Goal: Task Accomplishment & Management: Use online tool/utility

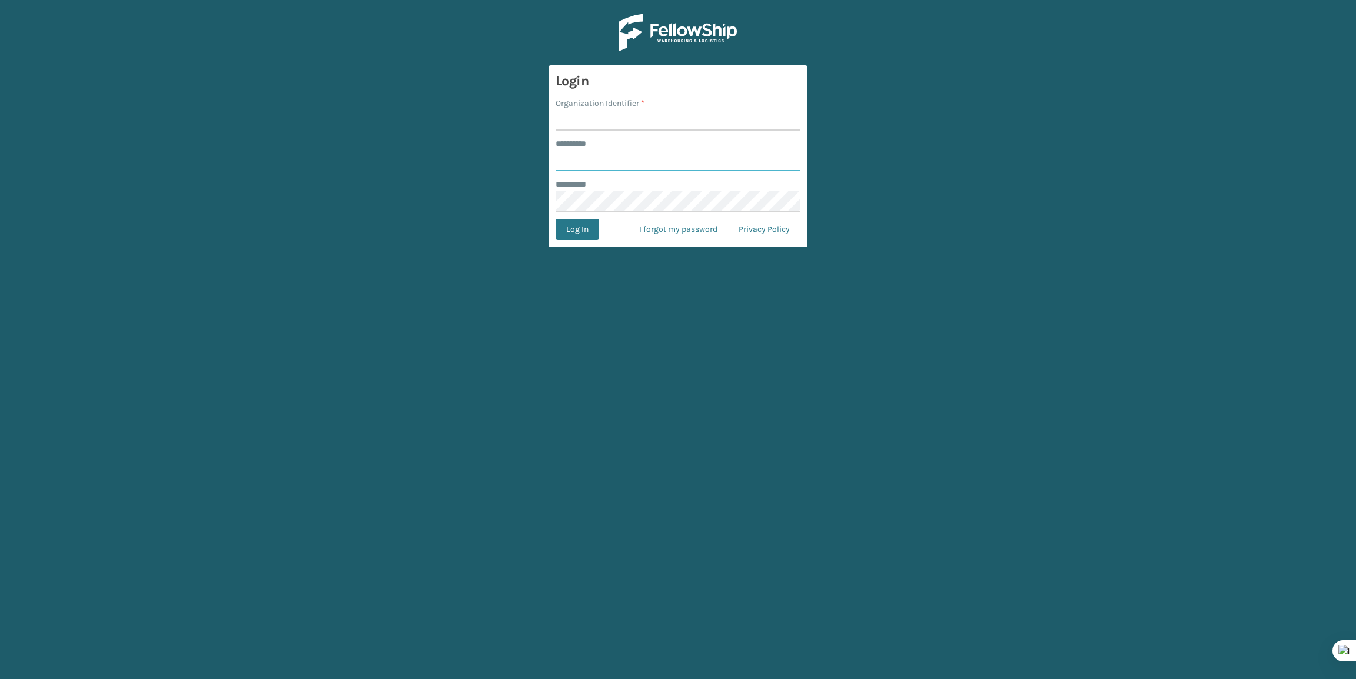
type input "*******"
click at [611, 120] on input "Organization Identifier *" at bounding box center [678, 120] width 245 height 21
type input "Brightech"
click at [589, 232] on button "Log In" at bounding box center [578, 229] width 44 height 21
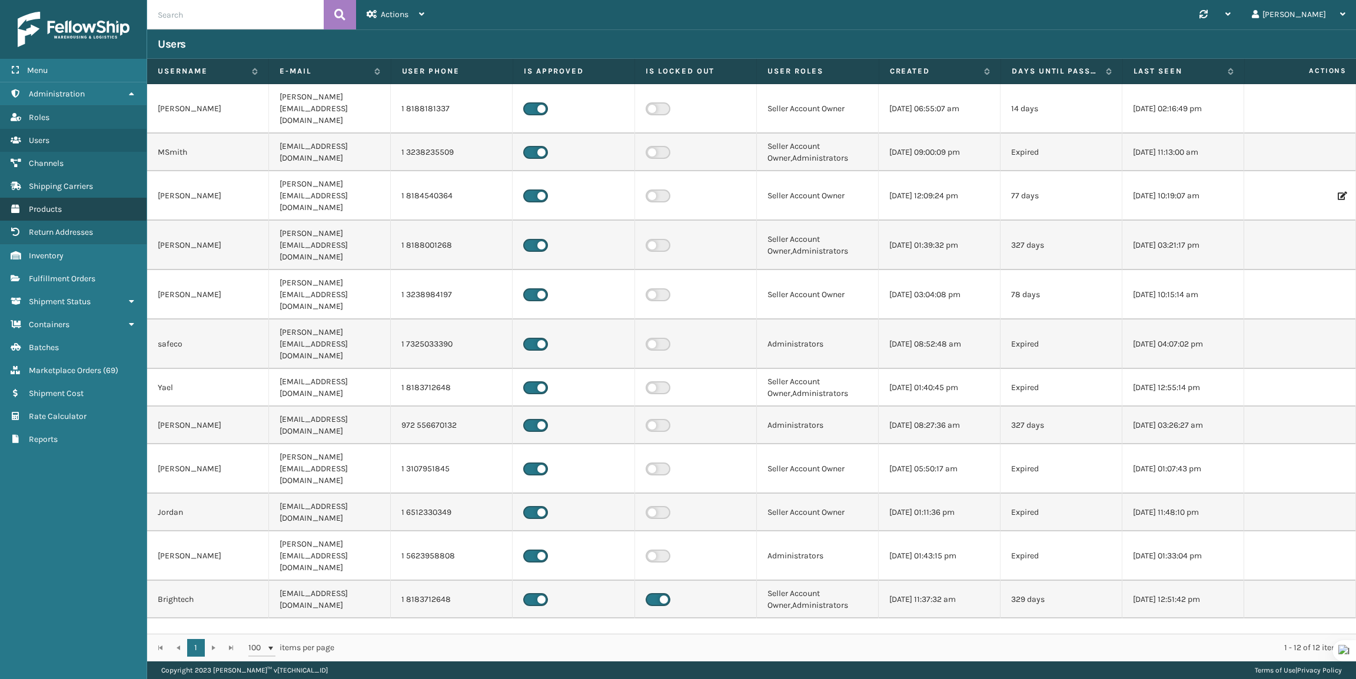
click at [88, 207] on link "Products" at bounding box center [73, 209] width 147 height 23
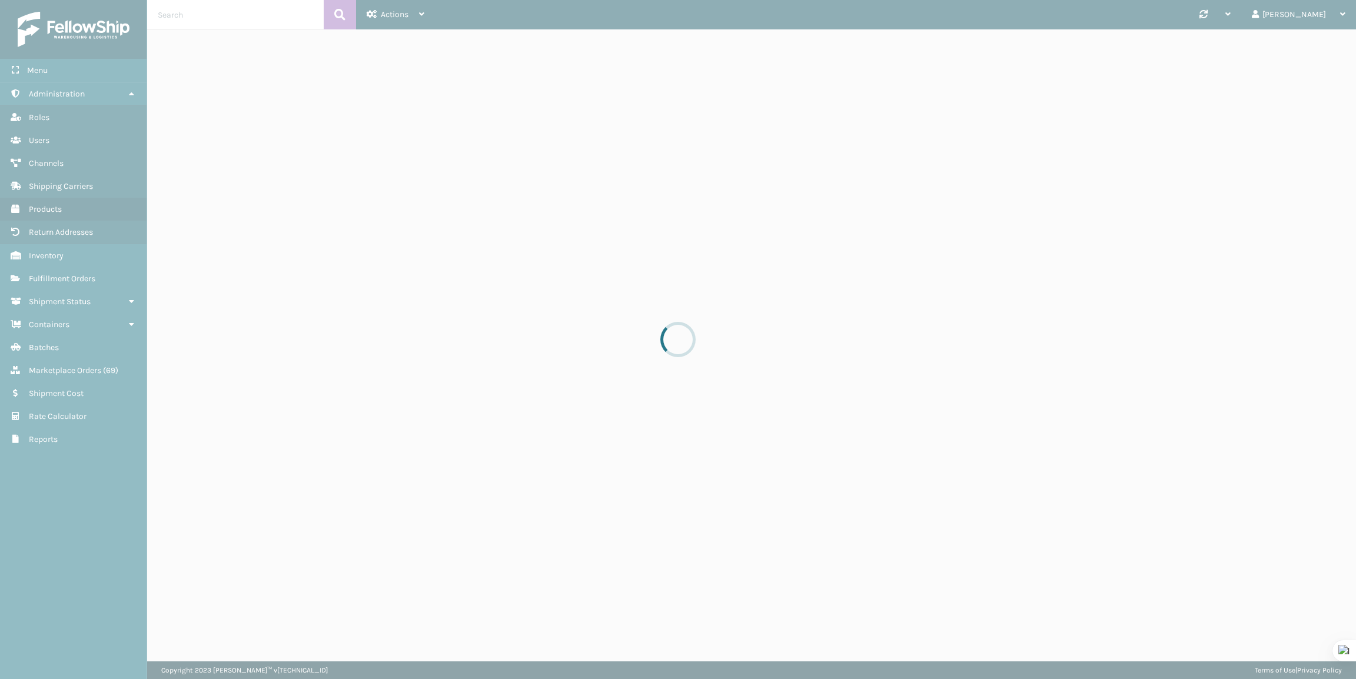
click at [255, 8] on div at bounding box center [678, 339] width 1356 height 679
click at [245, 21] on div at bounding box center [678, 339] width 1356 height 679
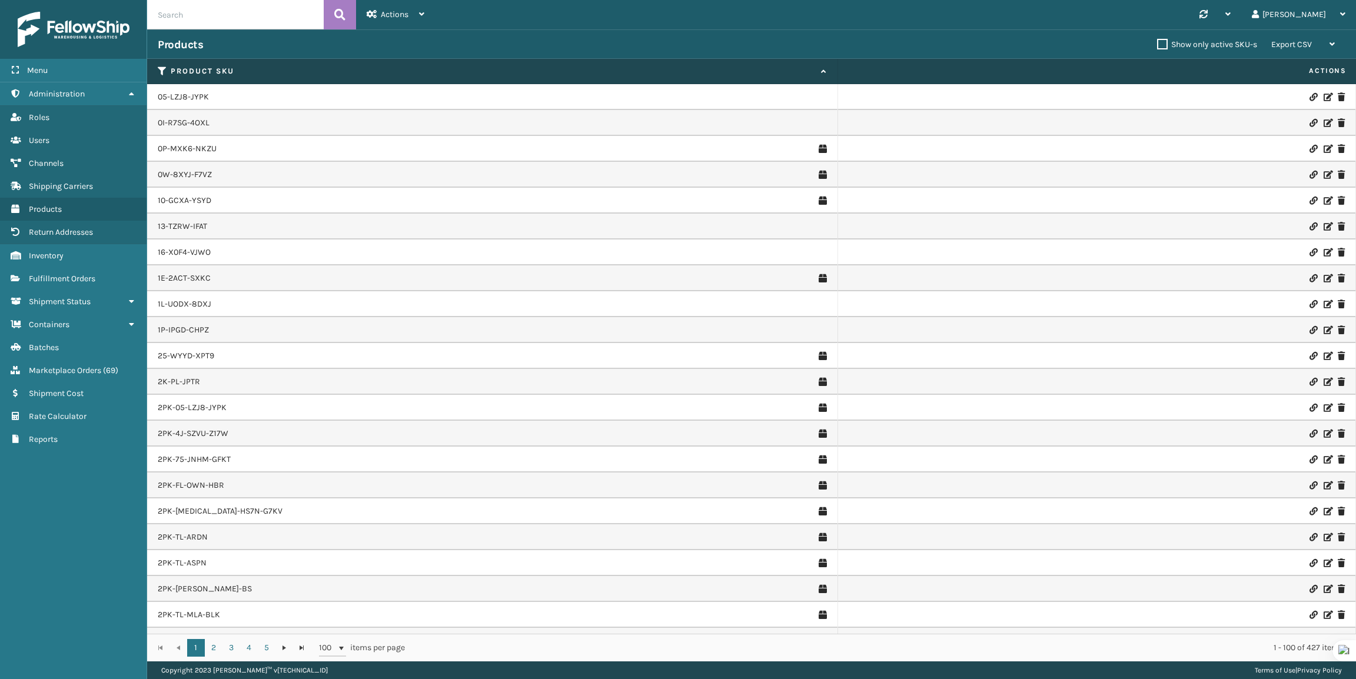
click at [245, 21] on input "text" at bounding box center [235, 14] width 177 height 29
paste input "FL-OLVA-CRM"
type input "FL-OLVA-CRM"
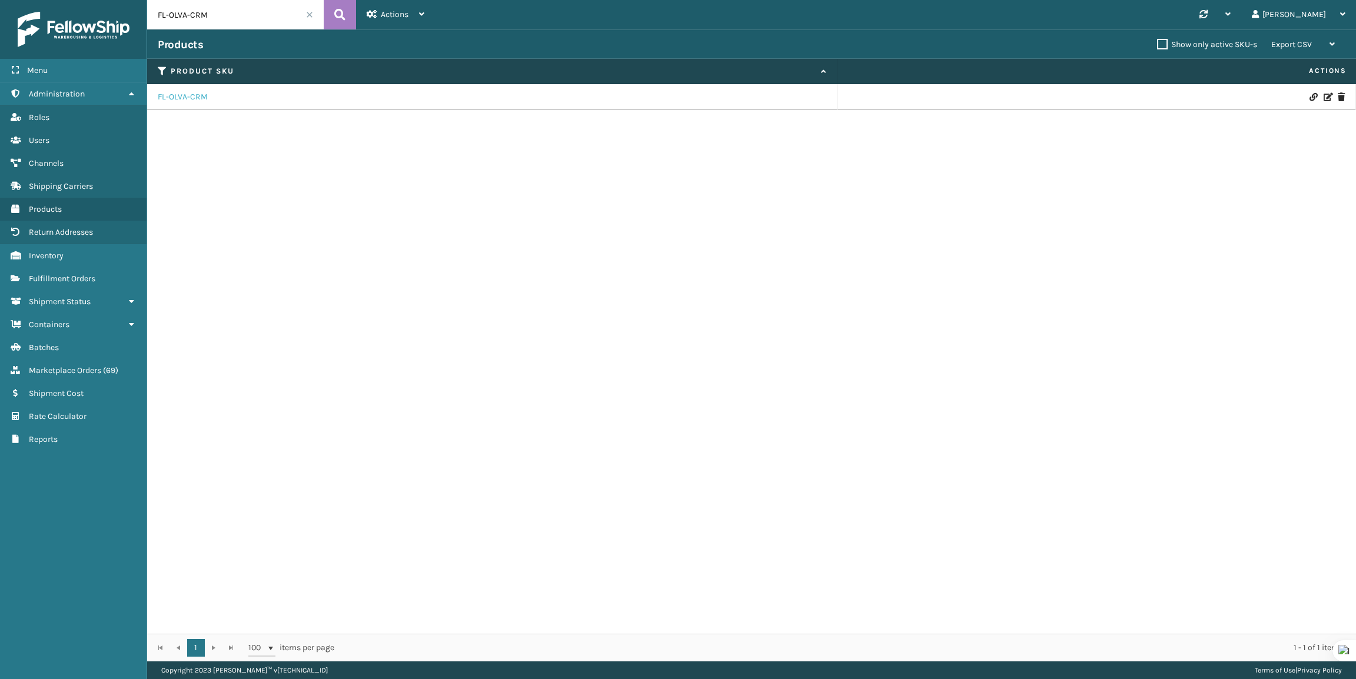
click at [177, 100] on link "FL-OLVA-CRM" at bounding box center [183, 97] width 50 height 12
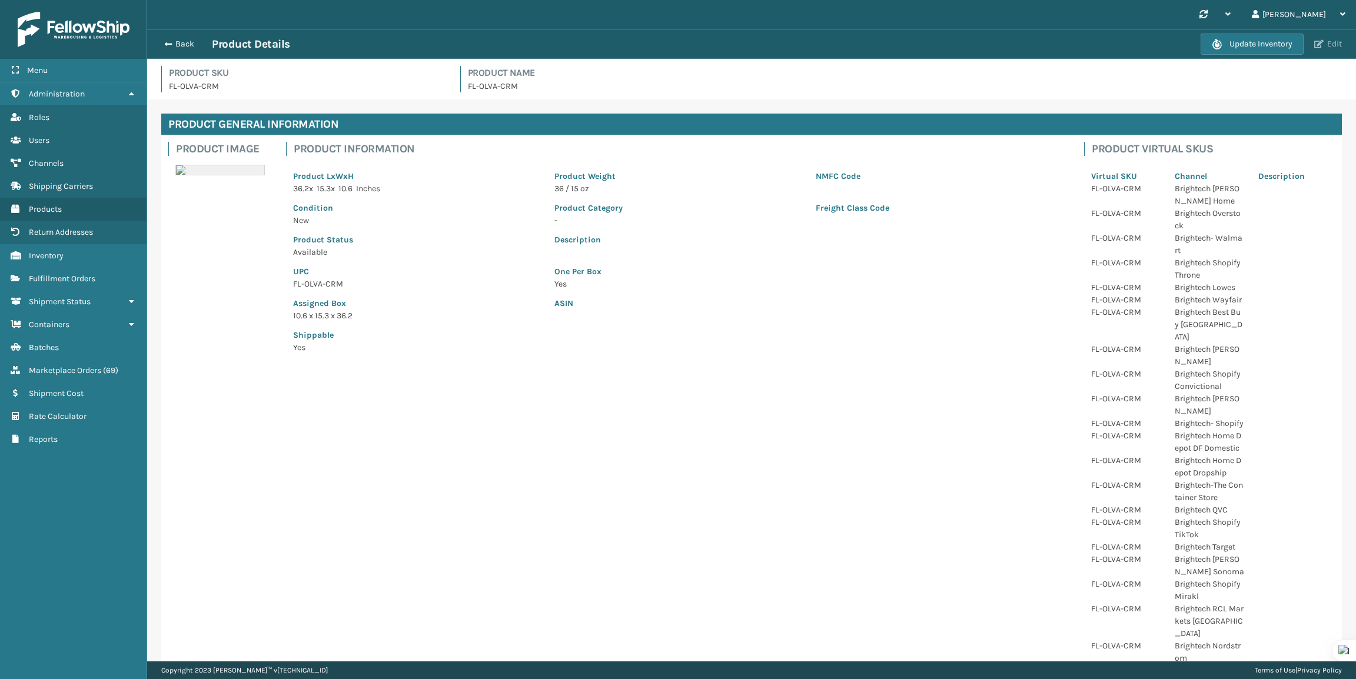
click at [1333, 39] on button "Edit" at bounding box center [1328, 44] width 35 height 11
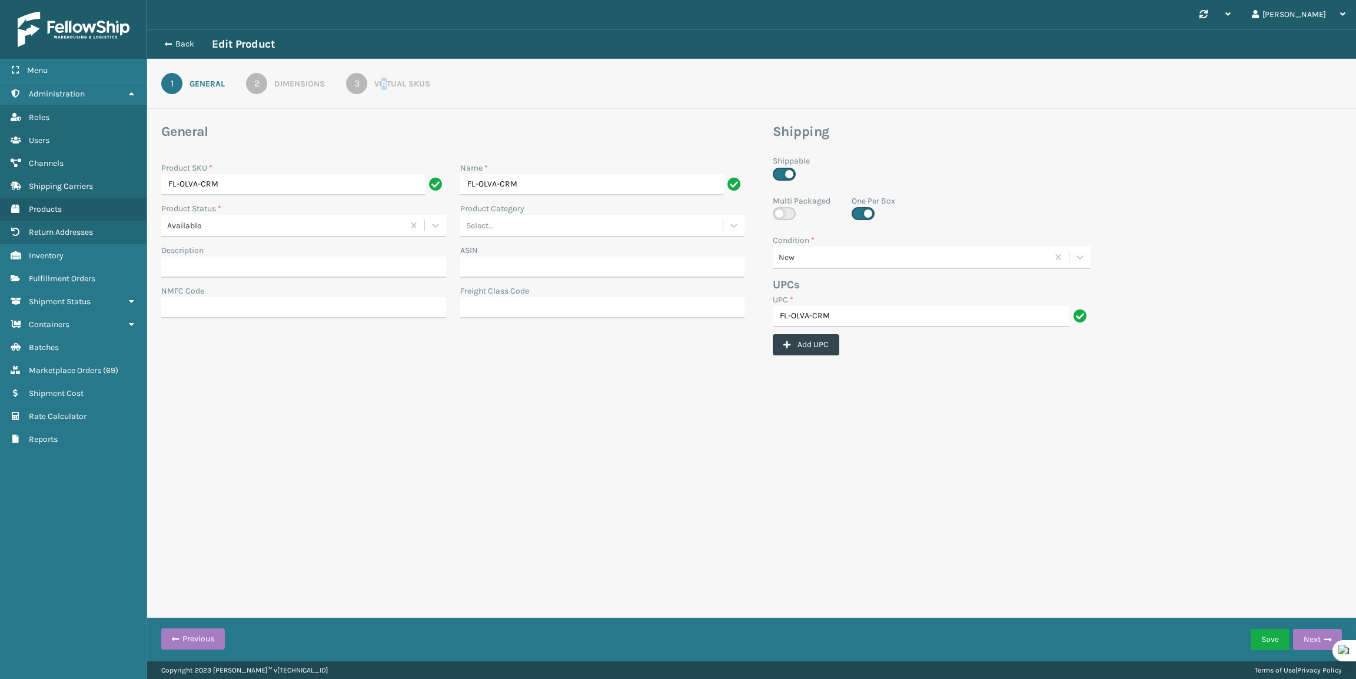
click at [384, 78] on div "Virtual SKUs" at bounding box center [402, 84] width 56 height 12
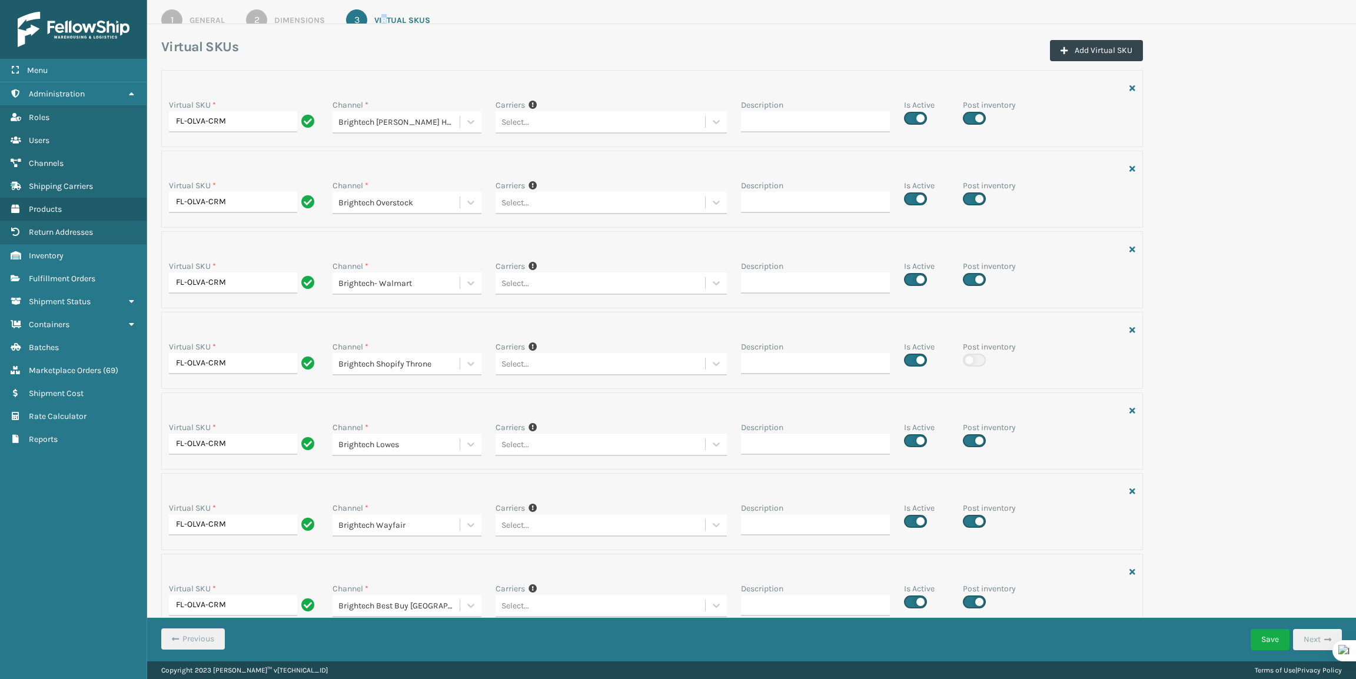
scroll to position [59, 0]
